Goal: Task Accomplishment & Management: Use online tool/utility

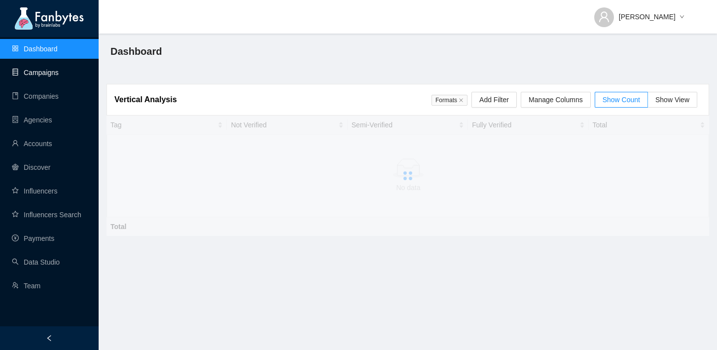
click at [35, 76] on link "Campaigns" at bounding box center [35, 73] width 47 height 8
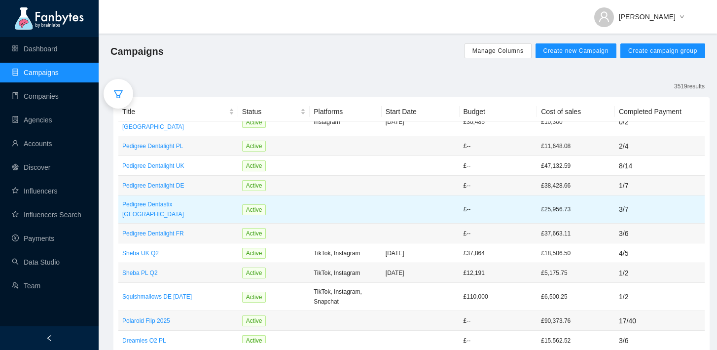
scroll to position [25, 0]
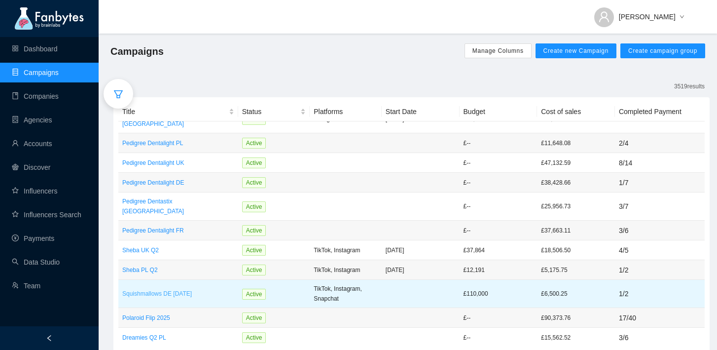
click at [164, 289] on p "Squishmallows DE July 2025" at bounding box center [178, 294] width 112 height 10
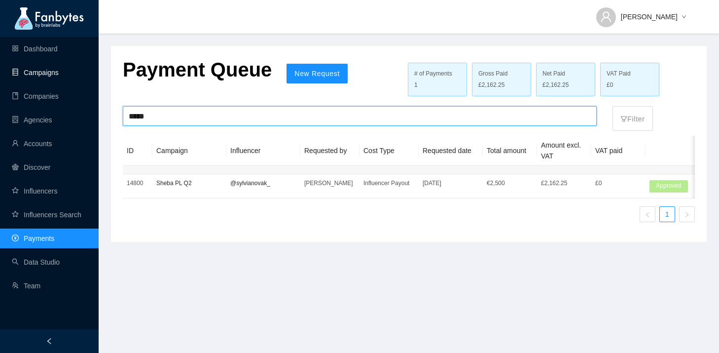
click at [40, 76] on link "Campaigns" at bounding box center [35, 73] width 47 height 8
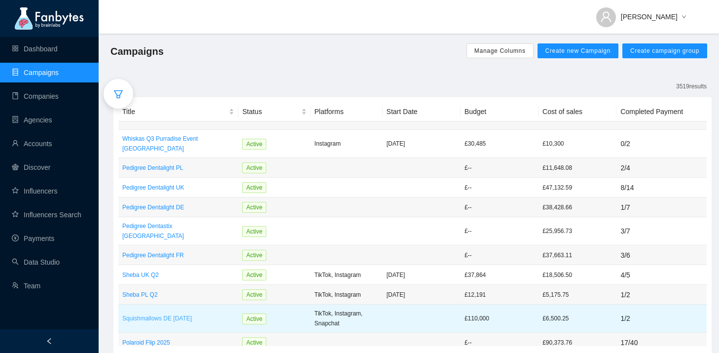
click at [179, 313] on p "Squishmallows DE July 2025" at bounding box center [178, 318] width 112 height 10
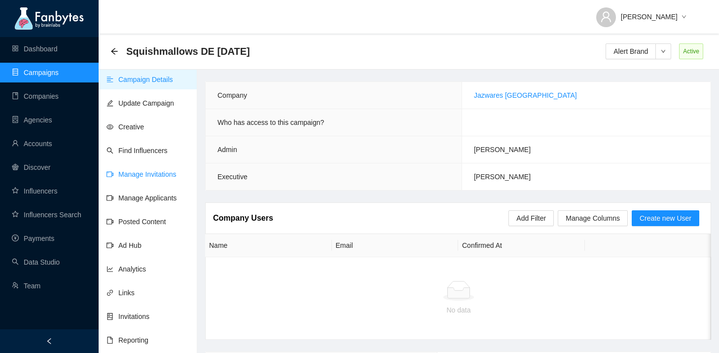
click at [128, 178] on link "Manage Invitations" at bounding box center [142, 174] width 70 height 8
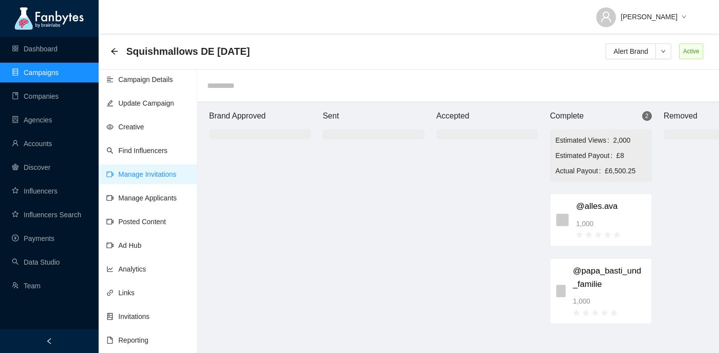
drag, startPoint x: 259, startPoint y: 55, endPoint x: 125, endPoint y: 41, distance: 134.9
click at [125, 41] on div "Squishmallows DE July 2025 Alert Brand Active" at bounding box center [409, 51] width 597 height 20
copy span "Squishmallows DE July 2025"
click at [54, 242] on link "Payments" at bounding box center [33, 238] width 42 height 8
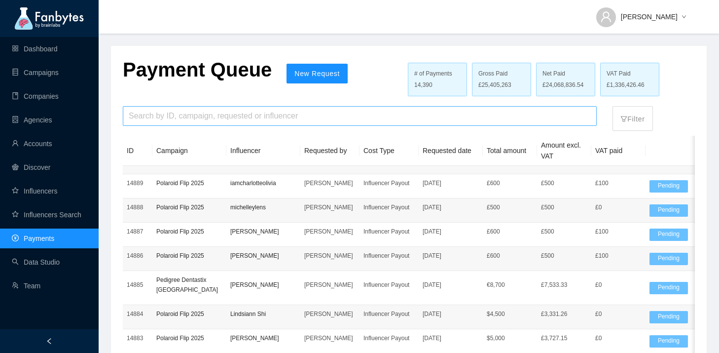
click at [158, 120] on input "search" at bounding box center [360, 116] width 462 height 19
paste input "**********"
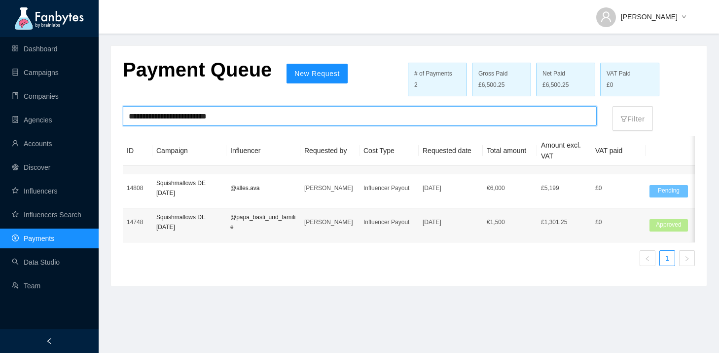
type input "**********"
